Goal: Navigation & Orientation: Find specific page/section

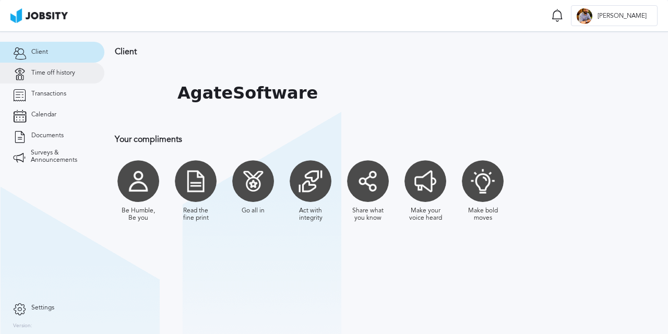
click at [35, 68] on link "Time off history" at bounding box center [52, 73] width 104 height 21
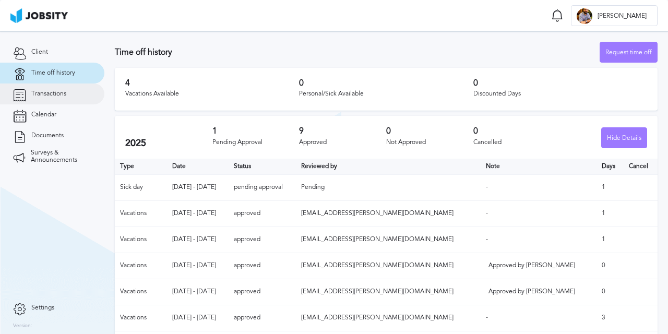
click at [53, 96] on span "Transactions" at bounding box center [48, 93] width 35 height 7
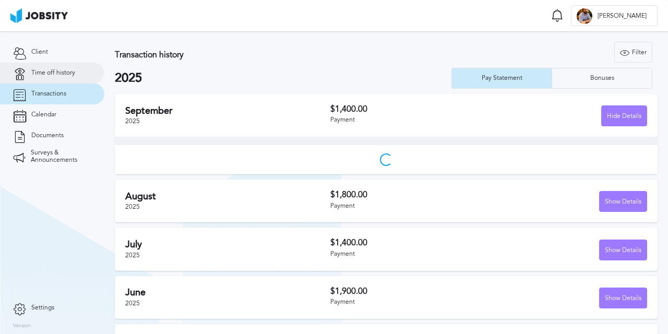
click at [54, 72] on span "Time off history" at bounding box center [53, 72] width 44 height 7
